Goal: Check status: Check status

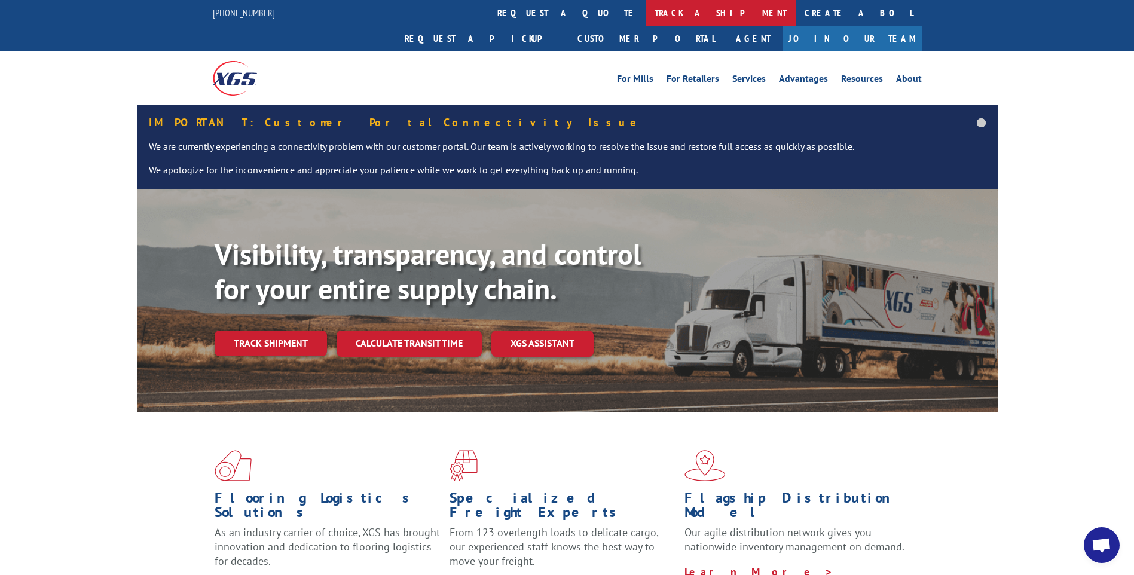
click at [645, 13] on link "track a shipment" at bounding box center [720, 13] width 150 height 26
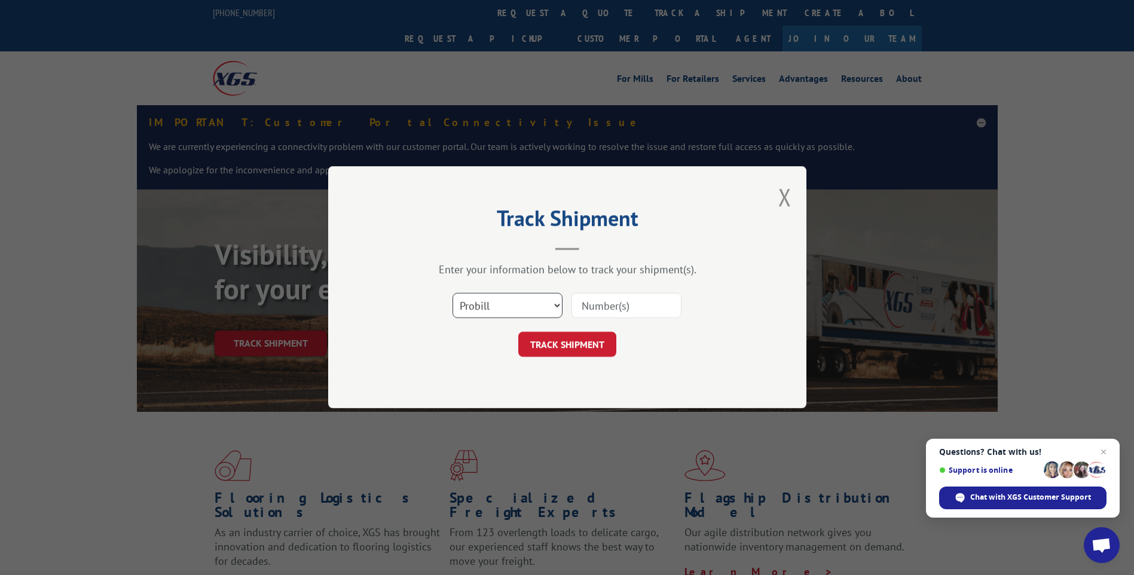
drag, startPoint x: 491, startPoint y: 309, endPoint x: 489, endPoint y: 319, distance: 10.3
click at [491, 309] on select "Select category... Probill BOL PO" at bounding box center [507, 305] width 110 height 25
select select "po"
click at [452, 293] on select "Select category... Probill BOL PO" at bounding box center [507, 305] width 110 height 25
click at [625, 301] on input at bounding box center [626, 305] width 110 height 25
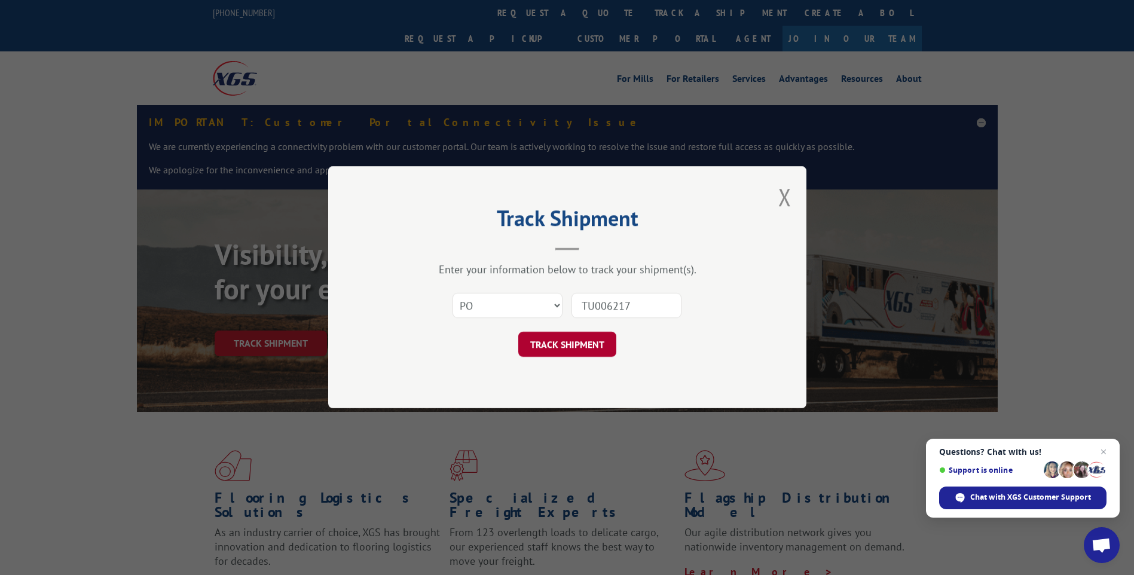
type input "TU006217"
click at [571, 339] on button "TRACK SHIPMENT" at bounding box center [567, 344] width 98 height 25
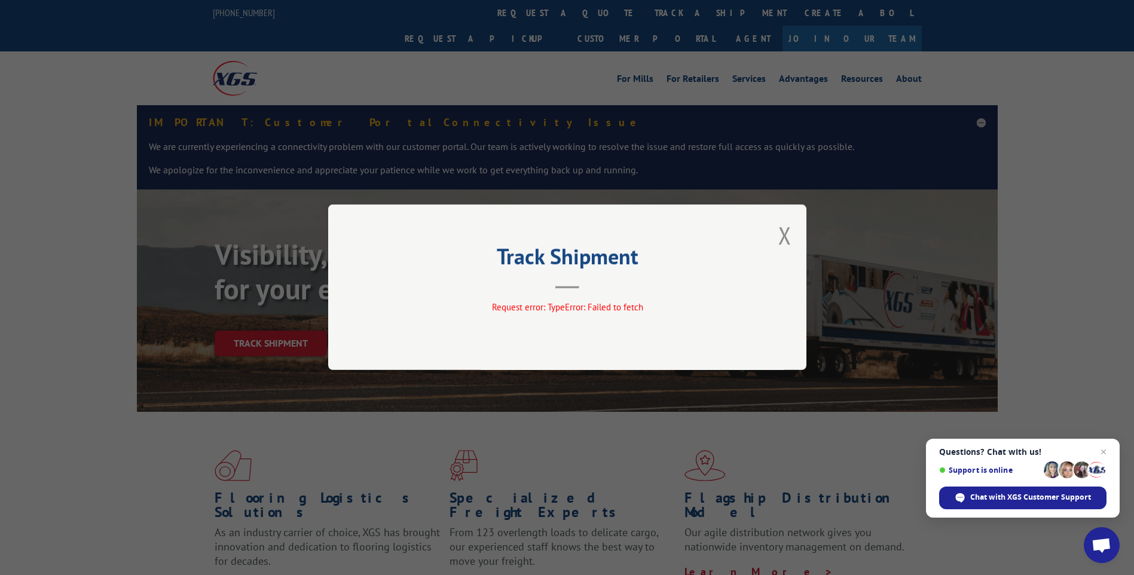
drag, startPoint x: 782, startPoint y: 237, endPoint x: 824, endPoint y: 237, distance: 41.8
click at [782, 237] on button "Close modal" at bounding box center [784, 235] width 13 height 32
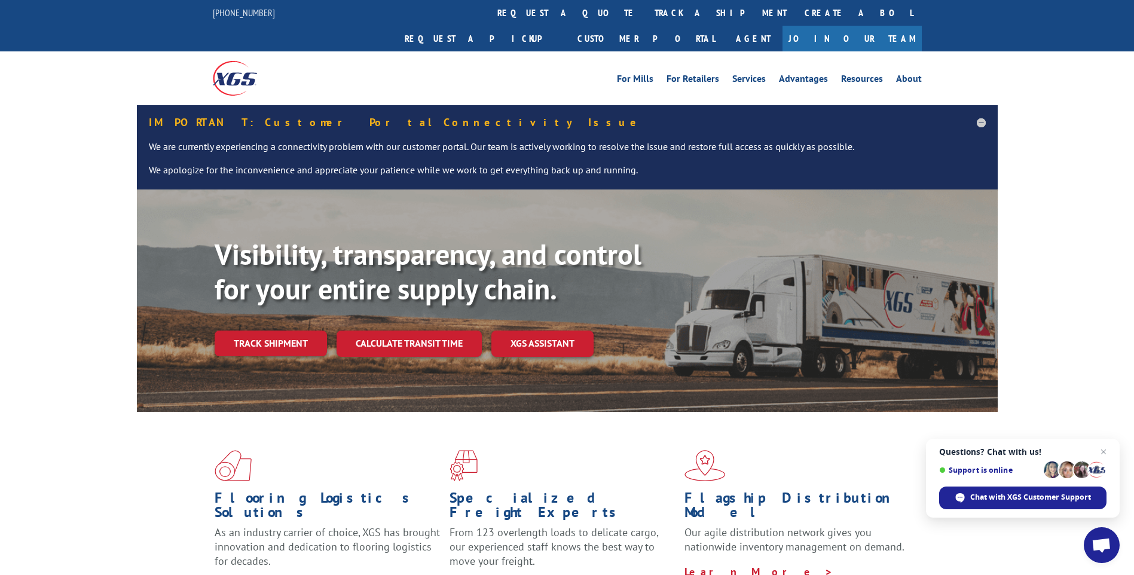
click at [645, 17] on link "track a shipment" at bounding box center [720, 13] width 150 height 26
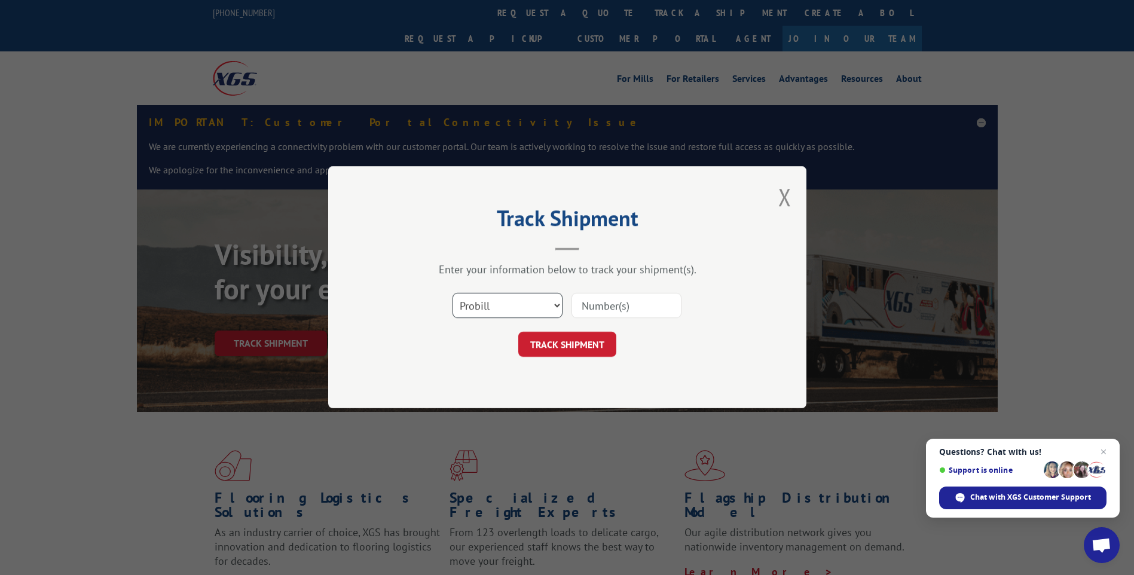
click at [495, 307] on select "Select category... Probill BOL PO" at bounding box center [507, 305] width 110 height 25
select select "po"
click at [452, 293] on select "Select category... Probill BOL PO" at bounding box center [507, 305] width 110 height 25
click at [624, 310] on input at bounding box center [626, 305] width 110 height 25
type input "TU006276"
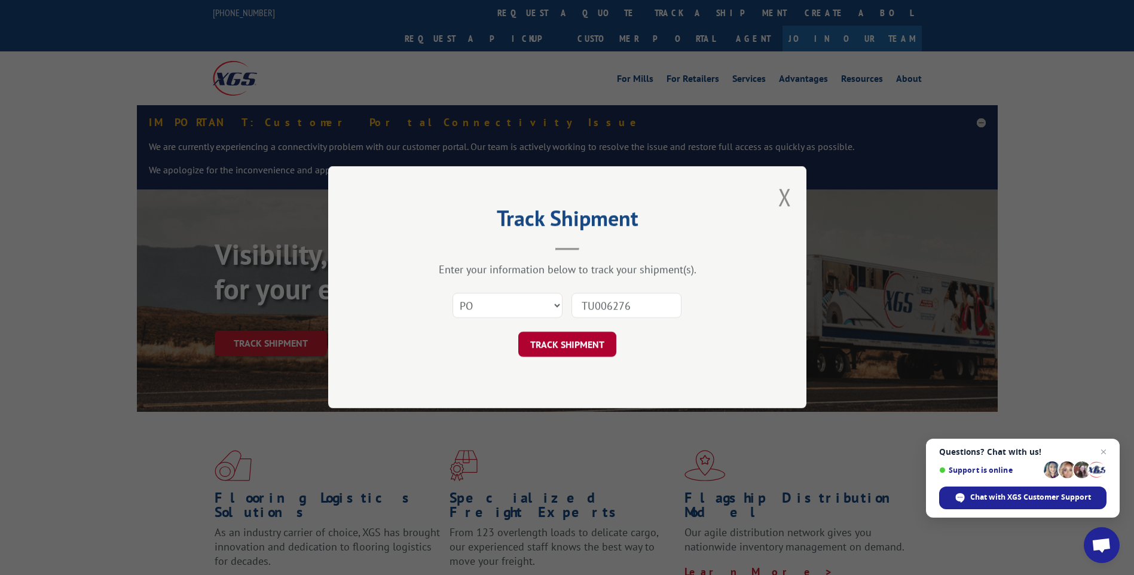
click at [572, 341] on button "TRACK SHIPMENT" at bounding box center [567, 344] width 98 height 25
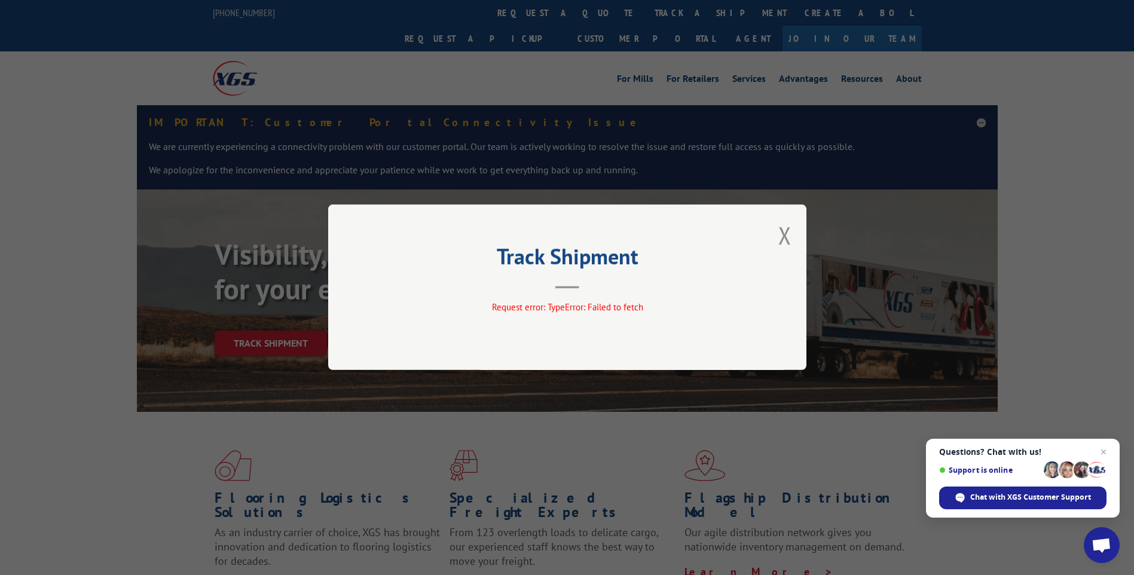
click at [1070, 284] on div "Track Shipment Request error: TypeError: Failed to fetch" at bounding box center [567, 287] width 1134 height 575
click at [788, 237] on button "Close modal" at bounding box center [784, 235] width 13 height 32
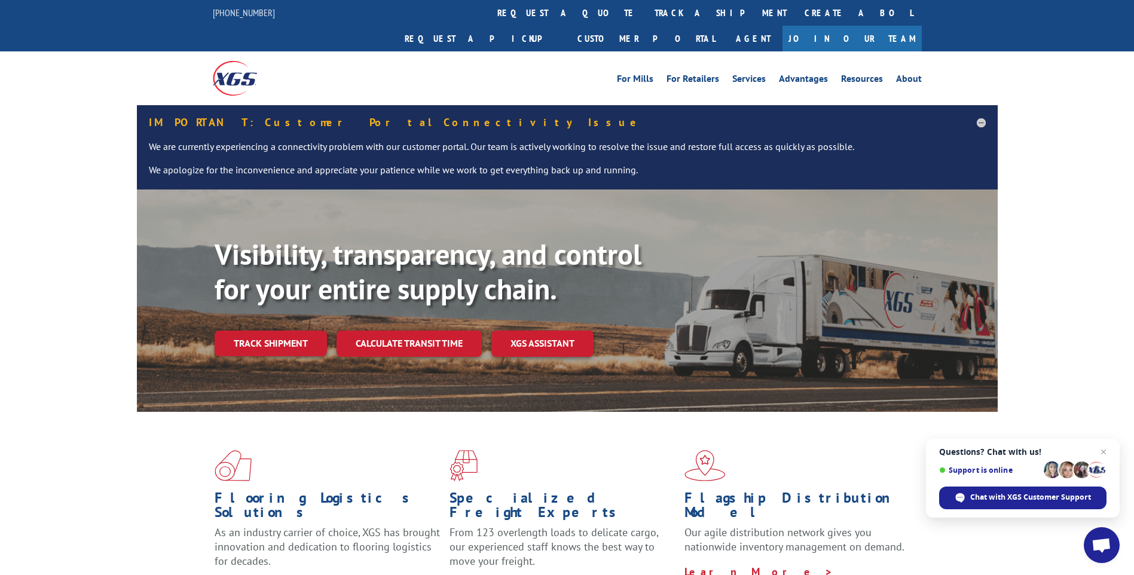
drag, startPoint x: 537, startPoint y: 13, endPoint x: 555, endPoint y: 89, distance: 78.1
click at [645, 13] on link "track a shipment" at bounding box center [720, 13] width 150 height 26
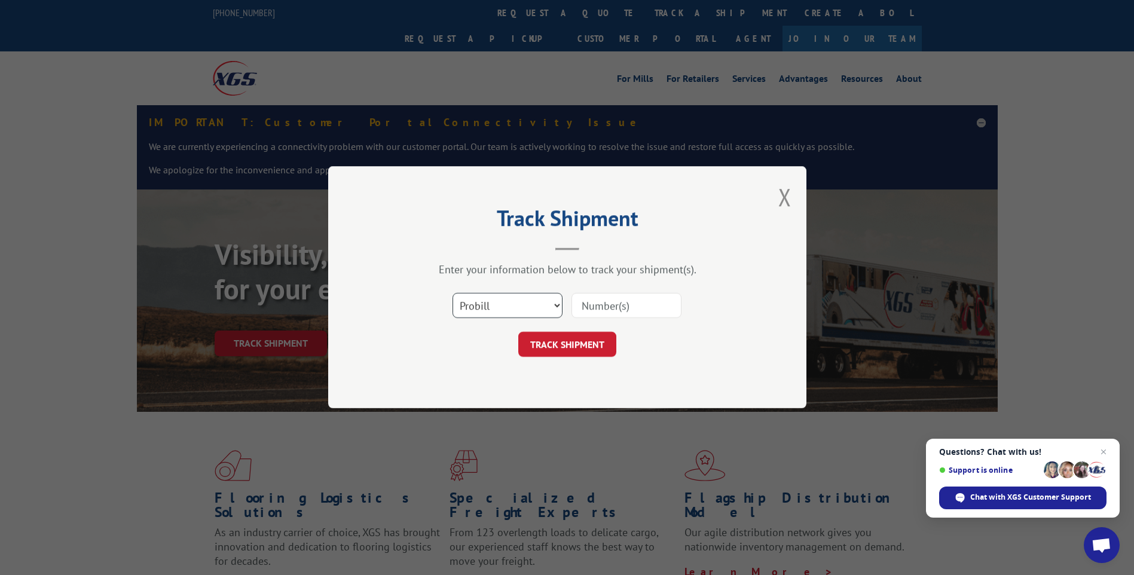
drag, startPoint x: 508, startPoint y: 300, endPoint x: 507, endPoint y: 310, distance: 10.2
click at [507, 304] on select "Select category... Probill BOL PO" at bounding box center [507, 305] width 110 height 25
select select "po"
click at [452, 293] on select "Select category... Probill BOL PO" at bounding box center [507, 305] width 110 height 25
click at [624, 307] on input at bounding box center [626, 305] width 110 height 25
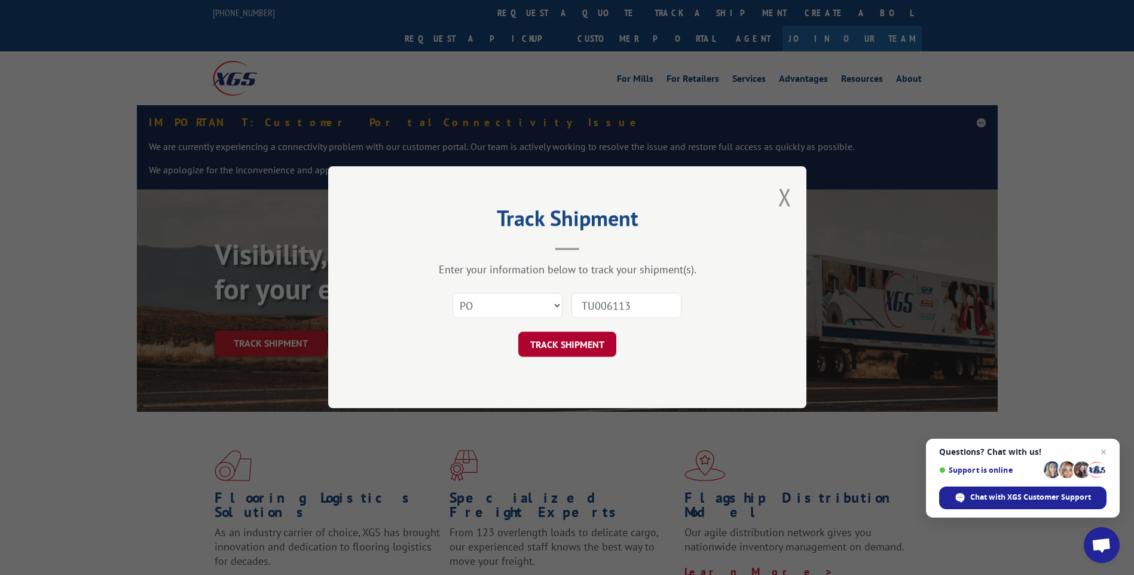
type input "TU006113"
click at [592, 347] on button "TRACK SHIPMENT" at bounding box center [567, 344] width 98 height 25
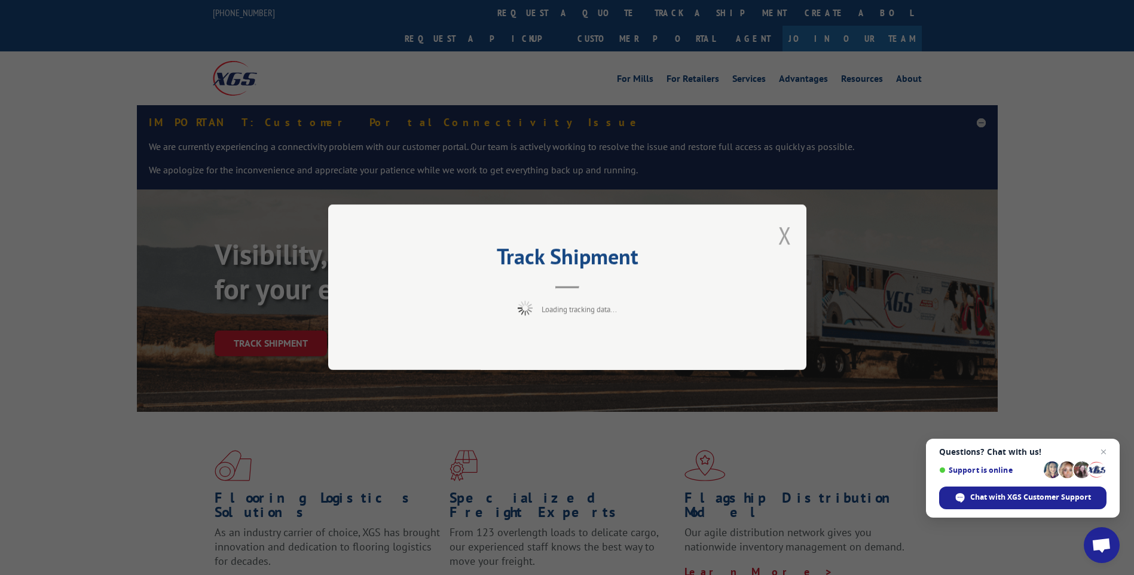
click at [783, 241] on button "Close modal" at bounding box center [784, 235] width 13 height 32
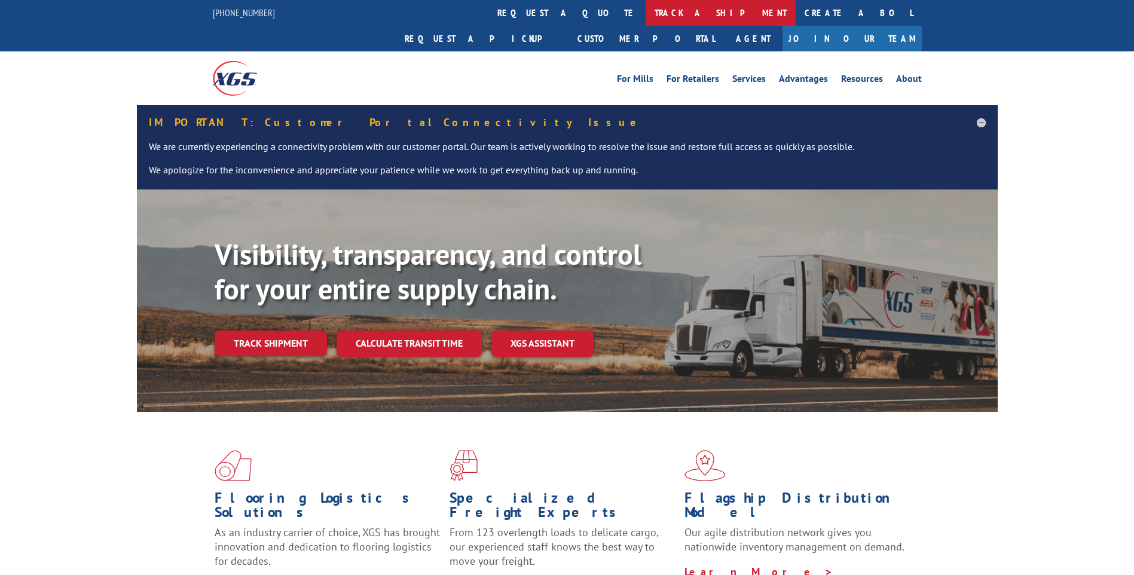
click at [645, 16] on link "track a shipment" at bounding box center [720, 13] width 150 height 26
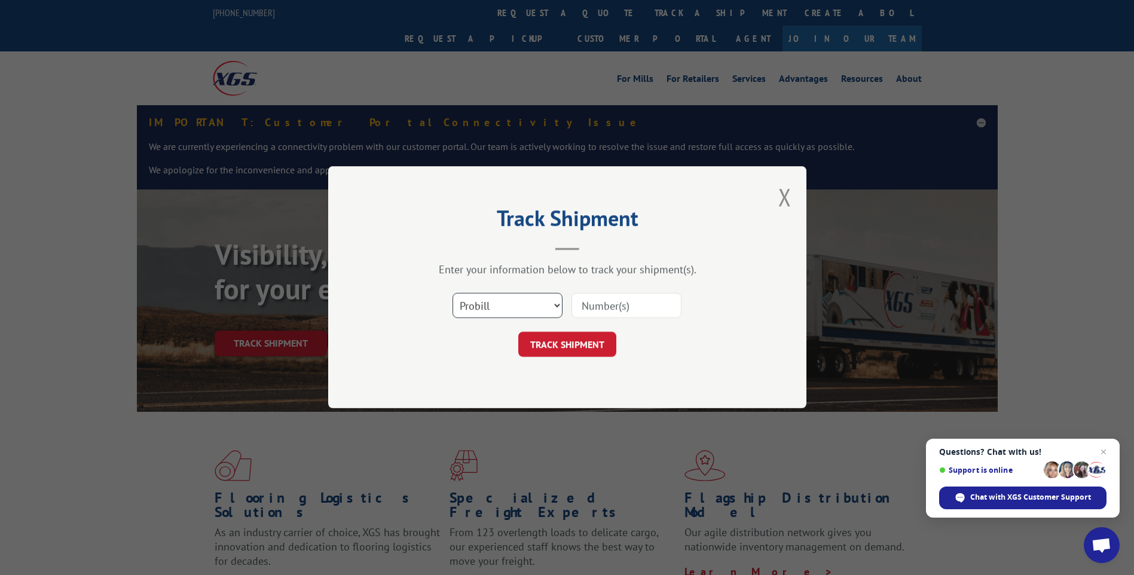
click at [481, 304] on select "Select category... Probill BOL PO" at bounding box center [507, 305] width 110 height 25
select select "po"
click at [452, 293] on select "Select category... Probill BOL PO" at bounding box center [507, 305] width 110 height 25
click at [609, 305] on input at bounding box center [626, 305] width 110 height 25
type input "TU006113"
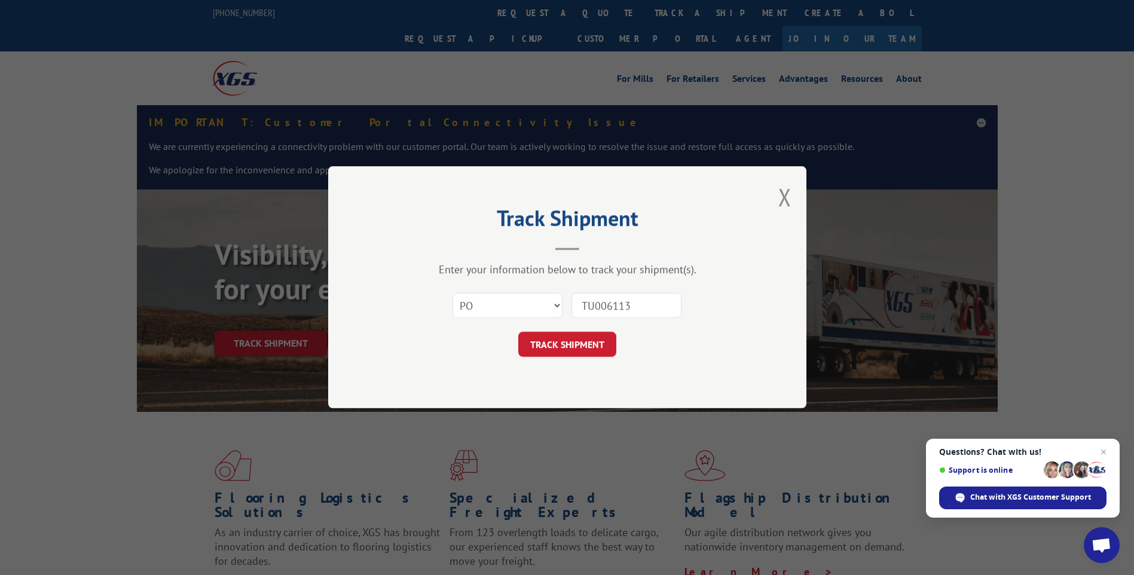
click button "TRACK SHIPMENT" at bounding box center [567, 344] width 98 height 25
